Goal: Transaction & Acquisition: Purchase product/service

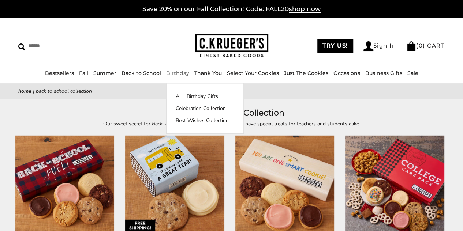
click at [178, 72] on link "Birthday" at bounding box center [177, 73] width 23 height 7
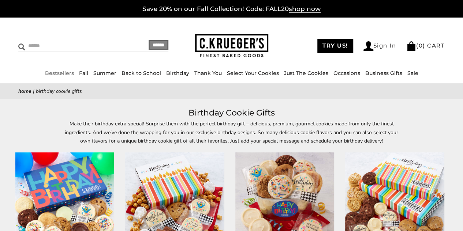
click at [42, 40] on input "Search" at bounding box center [67, 45] width 98 height 11
type input "****"
click at [149, 40] on input "******" at bounding box center [159, 45] width 20 height 10
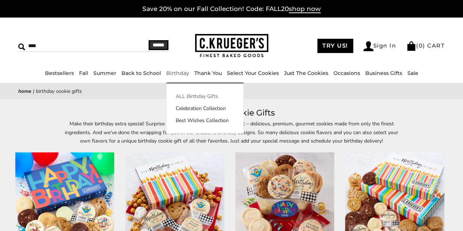
click at [182, 98] on link "ALL Birthday Gifts" at bounding box center [204, 97] width 77 height 8
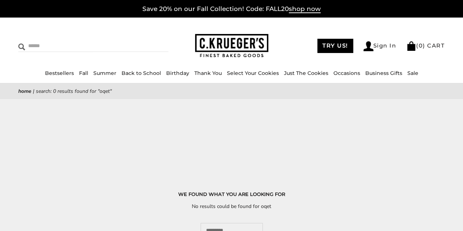
click at [42, 42] on input "Search" at bounding box center [67, 45] width 98 height 11
click at [58, 43] on input "Search" at bounding box center [67, 45] width 98 height 11
type input "******"
click at [149, 40] on input "******" at bounding box center [159, 45] width 20 height 10
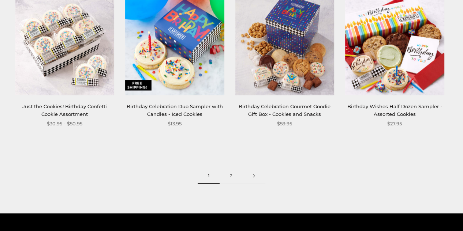
scroll to position [906, 0]
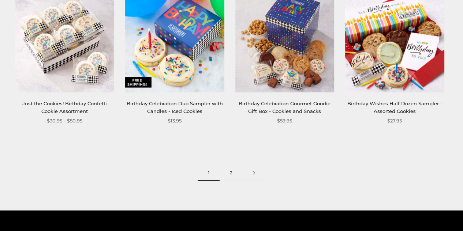
click at [232, 173] on link "2" at bounding box center [230, 173] width 23 height 16
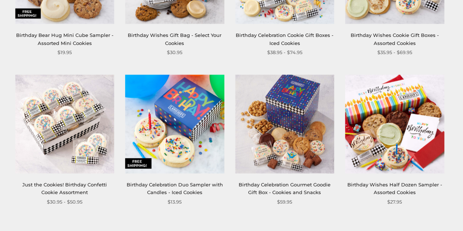
scroll to position [818, 0]
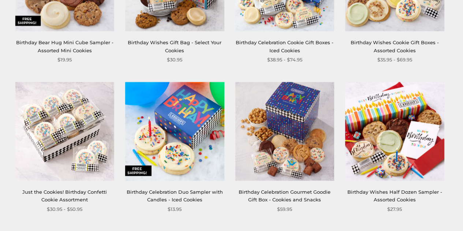
click at [410, 135] on img at bounding box center [394, 131] width 99 height 99
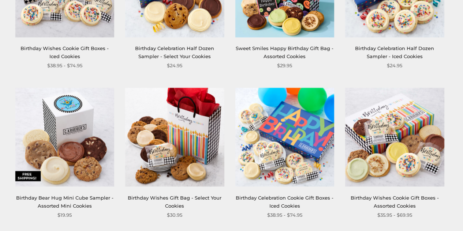
scroll to position [660, 0]
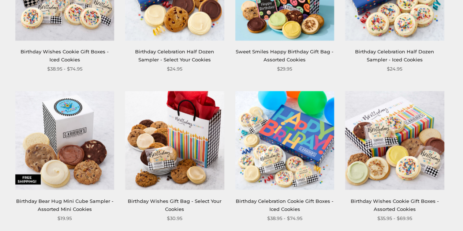
click at [187, 133] on img at bounding box center [174, 140] width 99 height 99
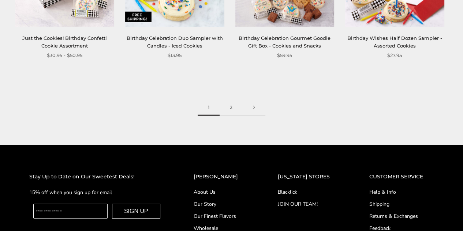
scroll to position [1096, 0]
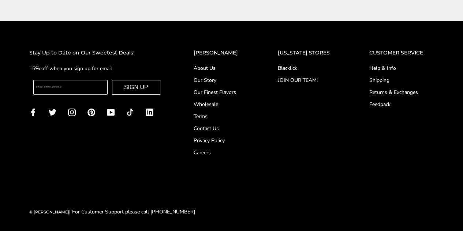
click at [211, 81] on link "Our Story" at bounding box center [221, 80] width 55 height 8
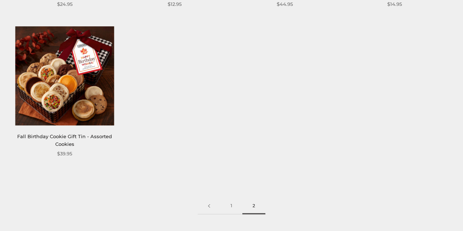
scroll to position [424, 0]
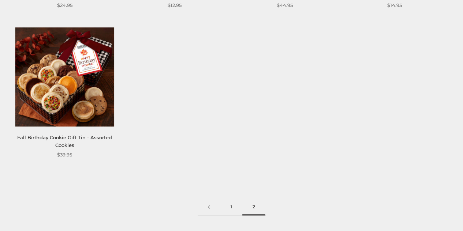
click at [59, 81] on img at bounding box center [64, 76] width 99 height 99
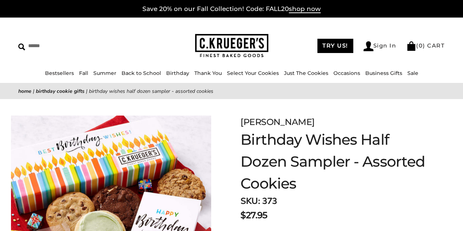
drag, startPoint x: 465, startPoint y: 34, endPoint x: 468, endPoint y: 20, distance: 14.1
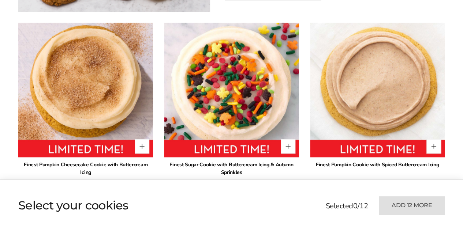
scroll to position [431, 0]
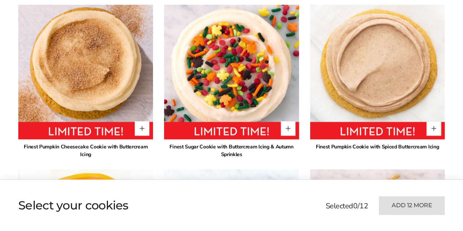
drag, startPoint x: 466, startPoint y: 13, endPoint x: 466, endPoint y: 54, distance: 41.0
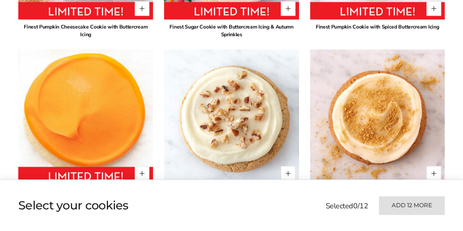
scroll to position [0, 0]
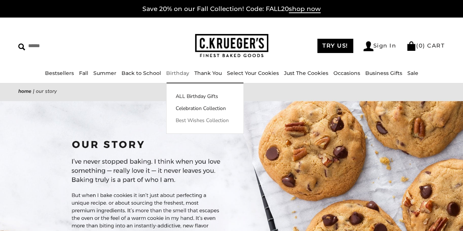
click at [181, 122] on link "Best Wishes Collection" at bounding box center [204, 121] width 77 height 8
